Goal: Task Accomplishment & Management: Use online tool/utility

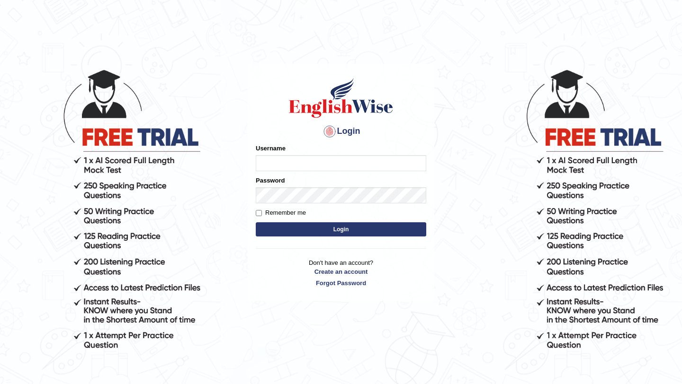
type input "Arjun12"
click at [293, 230] on button "Login" at bounding box center [341, 229] width 170 height 14
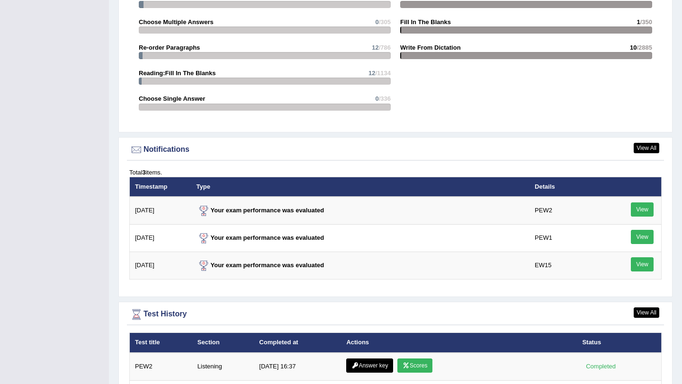
scroll to position [1094, 0]
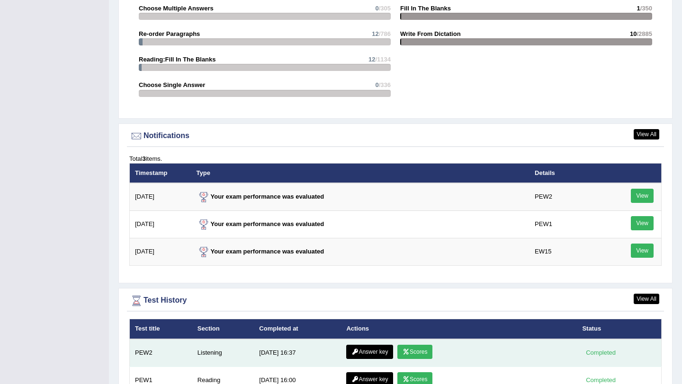
click at [407, 350] on icon at bounding box center [405, 352] width 7 height 6
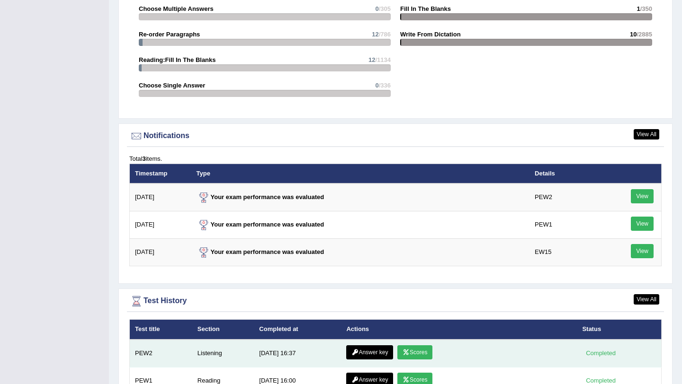
click at [379, 353] on link "Answer key" at bounding box center [369, 353] width 47 height 14
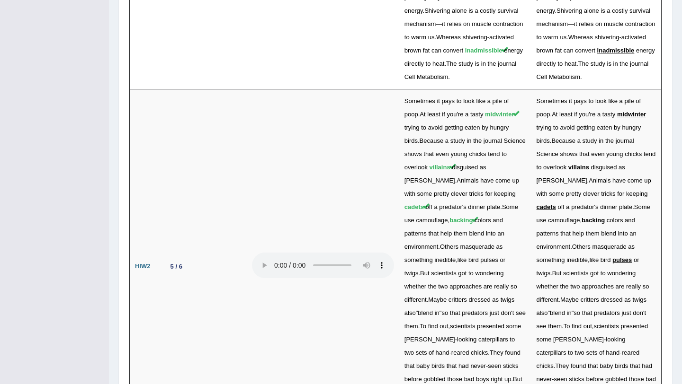
scroll to position [2164, 0]
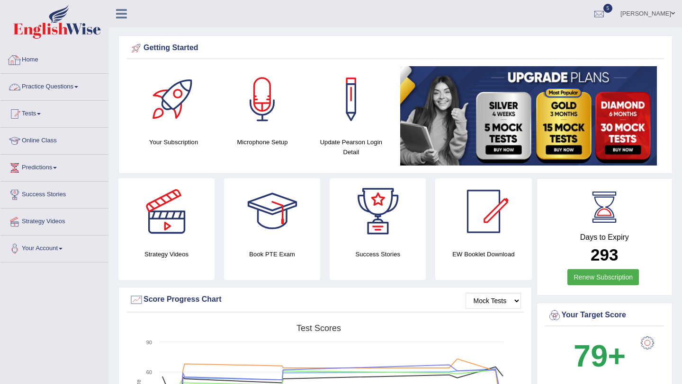
click at [48, 93] on link "Practice Questions" at bounding box center [54, 86] width 108 height 24
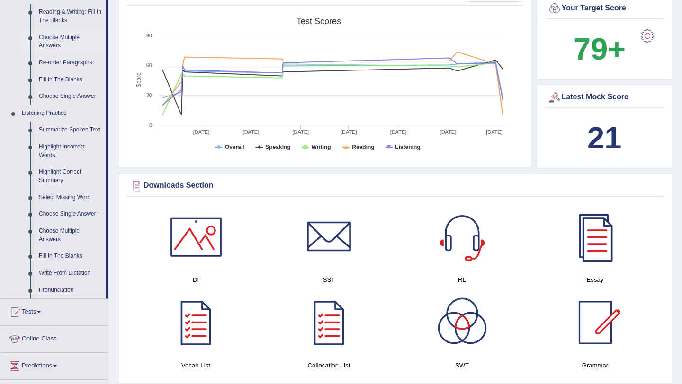
scroll to position [314, 0]
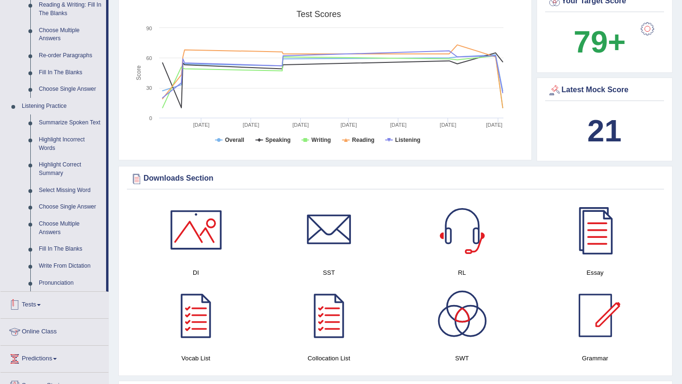
click at [43, 316] on link "Tests" at bounding box center [54, 304] width 108 height 24
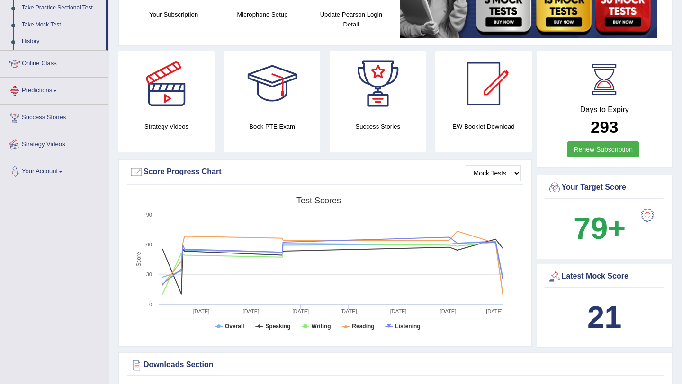
scroll to position [117, 0]
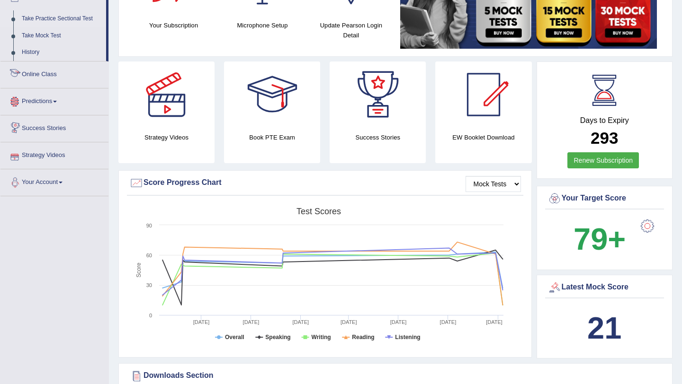
click at [63, 16] on link "Take Practice Sectional Test" at bounding box center [62, 18] width 89 height 17
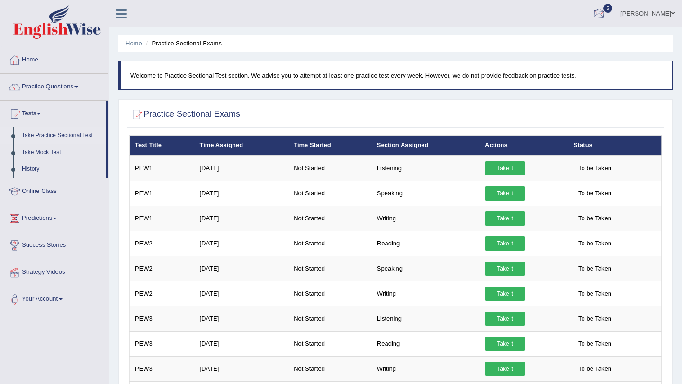
click at [606, 7] on div at bounding box center [599, 14] width 14 height 14
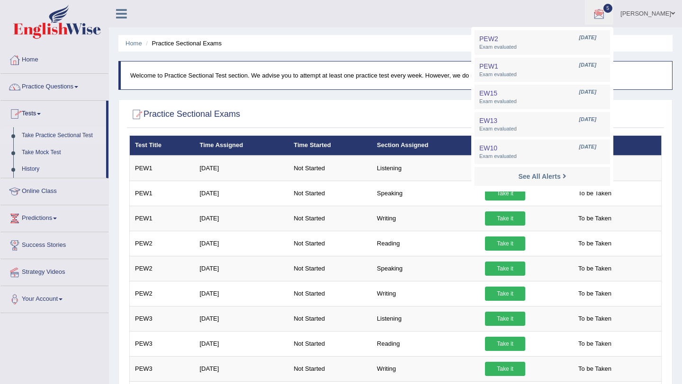
click at [58, 136] on link "Take Practice Sectional Test" at bounding box center [62, 135] width 89 height 17
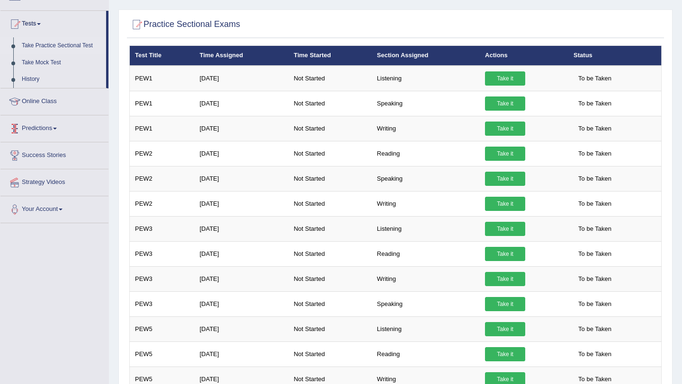
scroll to position [92, 0]
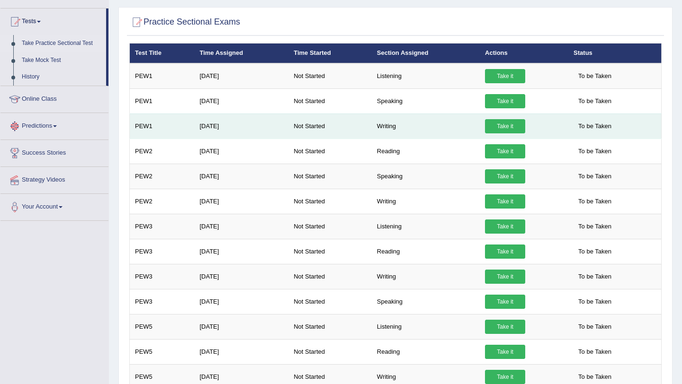
click at [504, 124] on link "Take it" at bounding box center [505, 126] width 40 height 14
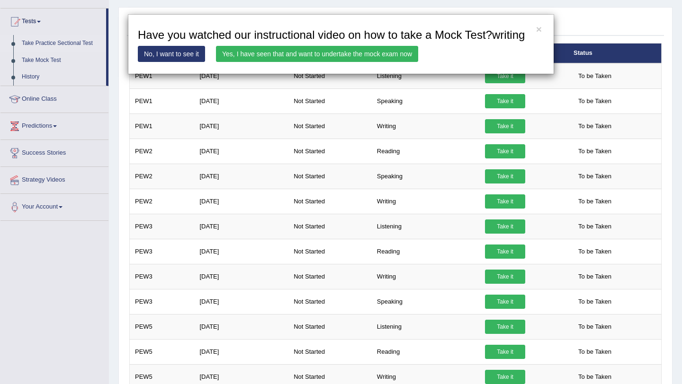
click at [296, 62] on link "Yes, I have seen that and want to undertake the mock exam now" at bounding box center [317, 54] width 202 height 16
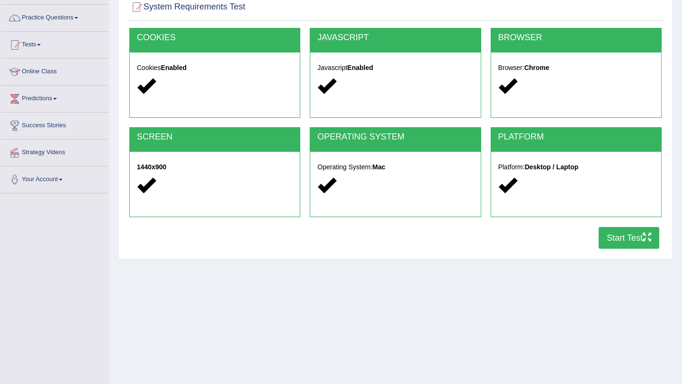
scroll to position [80, 0]
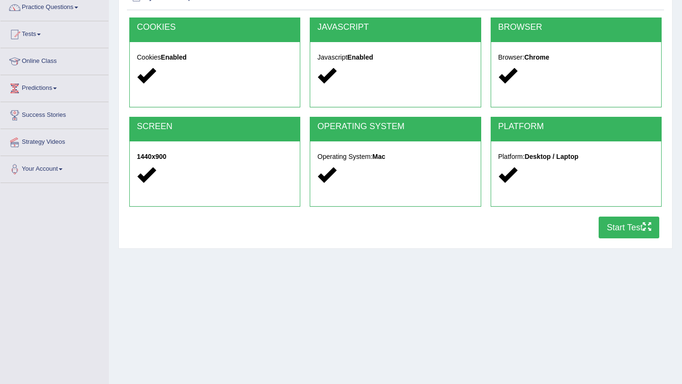
click at [617, 225] on button "Start Test" at bounding box center [628, 228] width 61 height 22
